Goal: Information Seeking & Learning: Learn about a topic

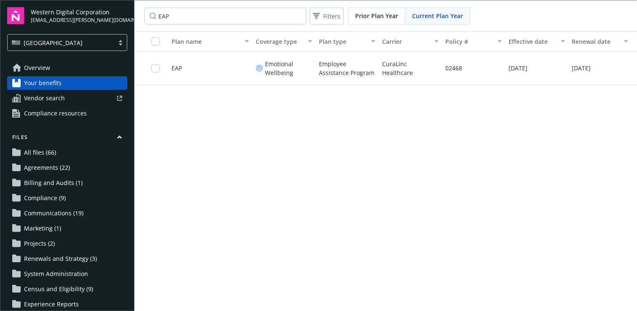
scroll to position [0, 58]
